Goal: Information Seeking & Learning: Learn about a topic

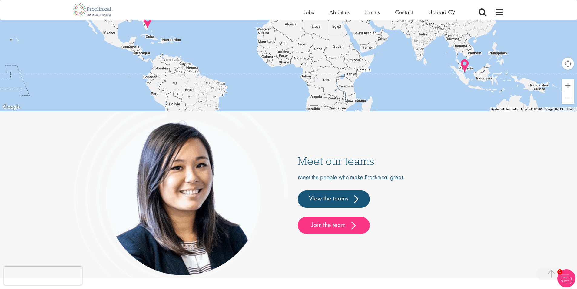
scroll to position [1406, 0]
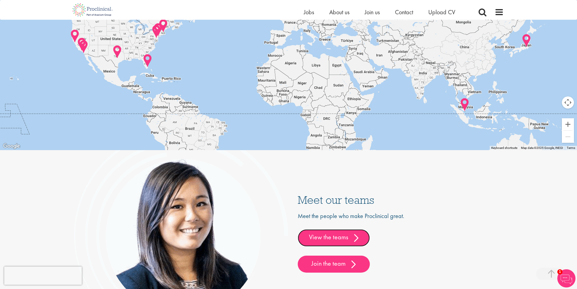
click at [340, 233] on link "View the teams" at bounding box center [334, 237] width 72 height 17
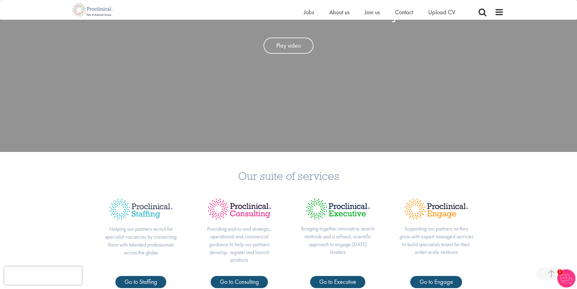
scroll to position [286, 0]
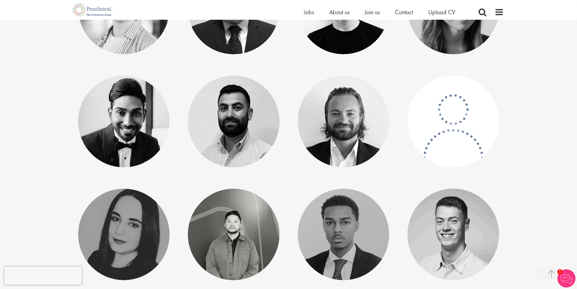
scroll to position [1029, 0]
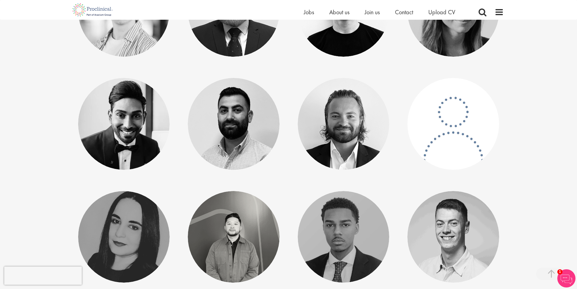
click at [447, 142] on link at bounding box center [453, 124] width 92 height 92
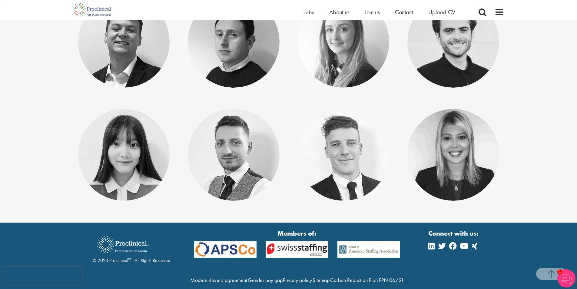
scroll to position [3164, 0]
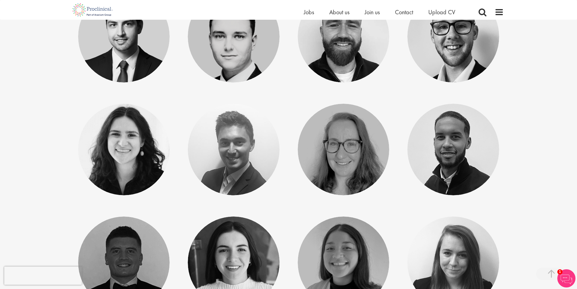
scroll to position [1793, 0]
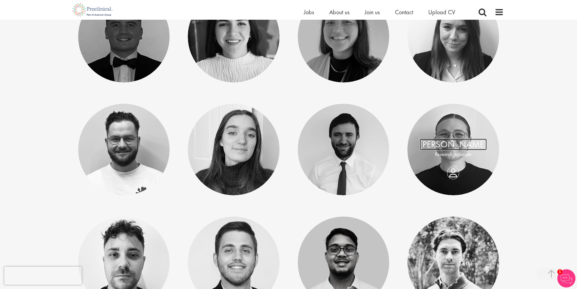
click at [458, 149] on link "Emma Pretorious" at bounding box center [453, 144] width 67 height 12
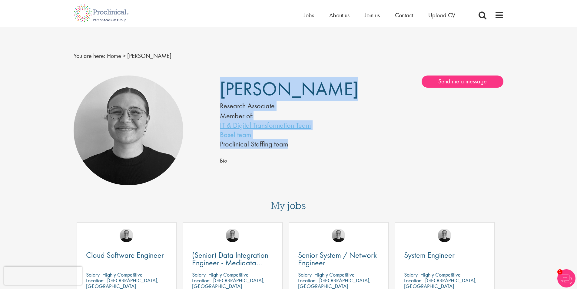
drag, startPoint x: 287, startPoint y: 143, endPoint x: 208, endPoint y: 143, distance: 79.0
click at [208, 143] on div "[PERSON_NAME] Research Associate Member of: IT & Digital Transformation Team Ba…" at bounding box center [288, 130] width 439 height 116
click at [233, 86] on span "[PERSON_NAME]" at bounding box center [289, 89] width 138 height 24
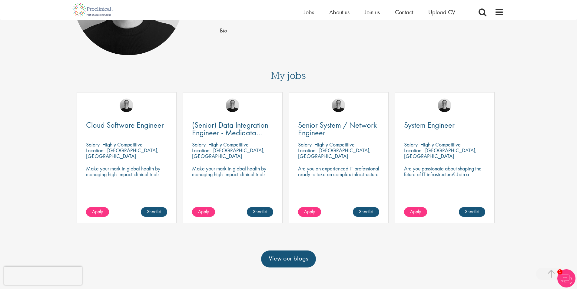
scroll to position [121, 0]
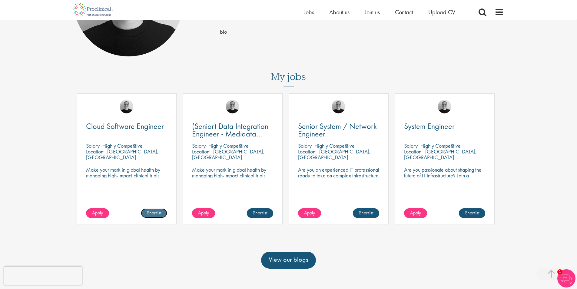
click at [157, 213] on link "Shortlist" at bounding box center [154, 213] width 26 height 10
click at [153, 213] on link "Shortlisted" at bounding box center [151, 213] width 31 height 10
click at [110, 167] on p "Make your mark in global health by managing high-impact clinical trials with a …" at bounding box center [126, 175] width 81 height 17
click at [132, 123] on span "Cloud Software Engineer" at bounding box center [125, 126] width 78 height 10
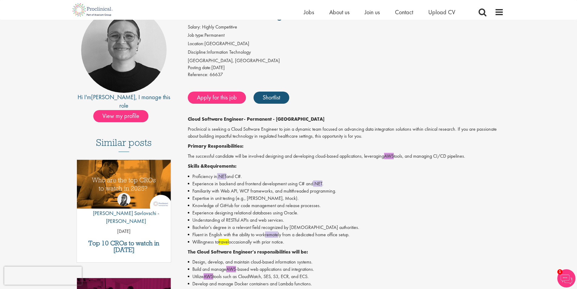
scroll to position [182, 0]
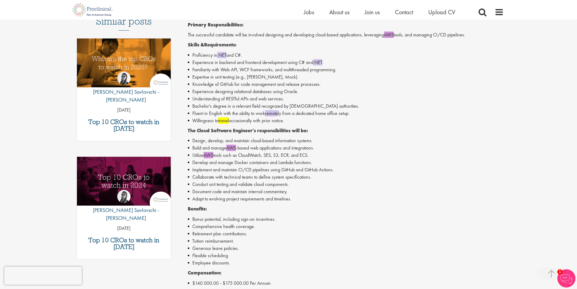
click at [252, 214] on div "Cloud Software Engineer - Permanent - Princeton Proclinical is seeking a Cloud …" at bounding box center [346, 167] width 316 height 345
click at [286, 257] on li "Flexible scheduling." at bounding box center [346, 255] width 316 height 7
click at [133, 267] on div "Hi I'm [PERSON_NAME] , I manage this role View my profile Similar posts Top 10 …" at bounding box center [124, 89] width 110 height 406
